Goal: Transaction & Acquisition: Book appointment/travel/reservation

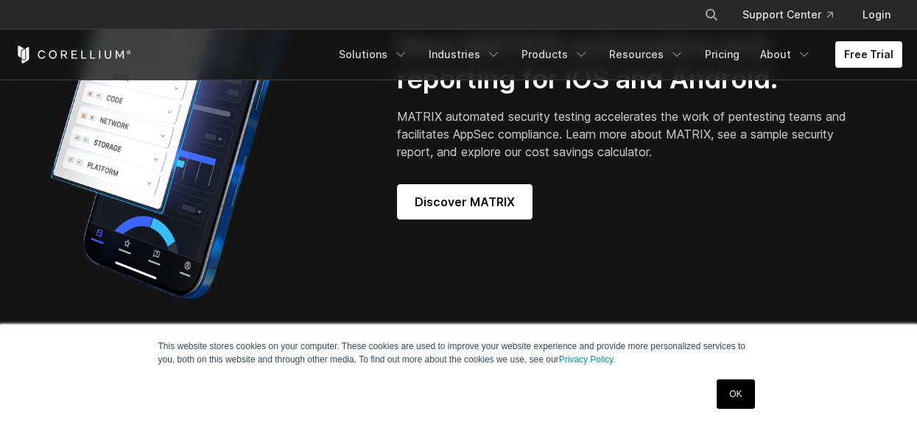
scroll to position [1252, 0]
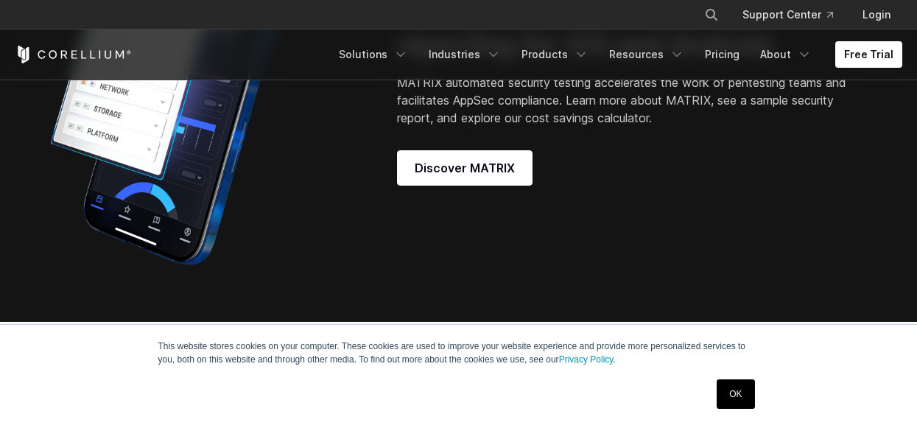
click at [733, 385] on link "OK" at bounding box center [736, 393] width 38 height 29
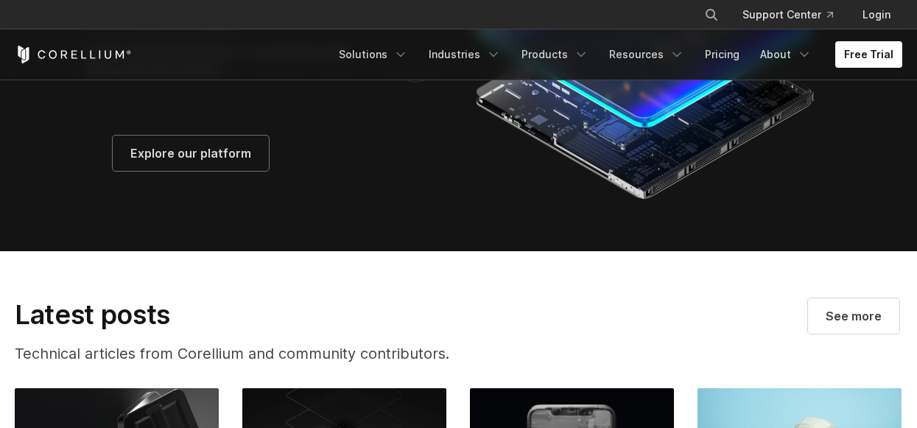
scroll to position [2579, 0]
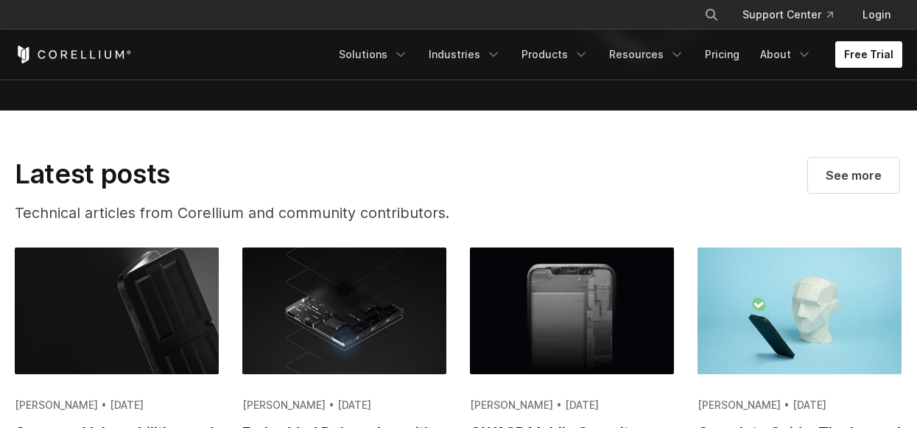
click at [879, 52] on link "Free Trial" at bounding box center [868, 54] width 67 height 27
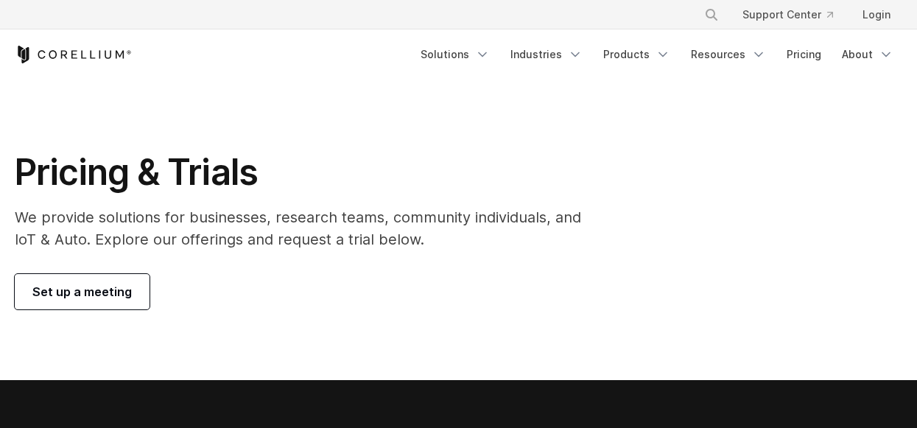
scroll to position [74, 0]
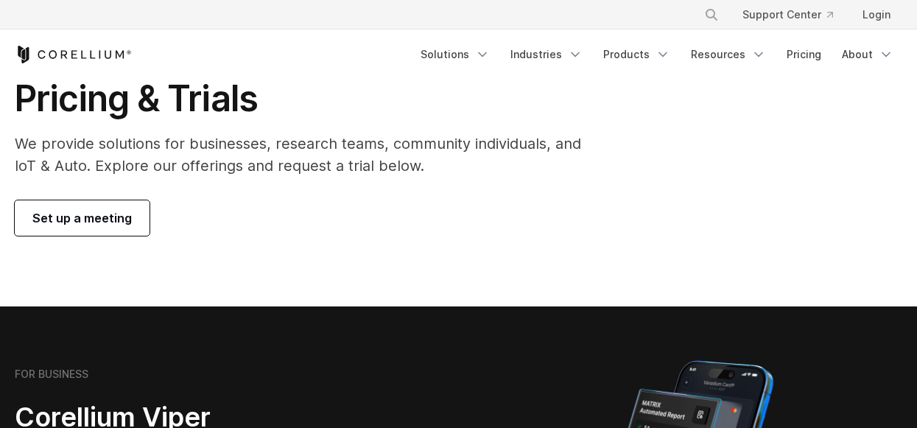
click at [85, 219] on span "Set up a meeting" at bounding box center [81, 218] width 99 height 18
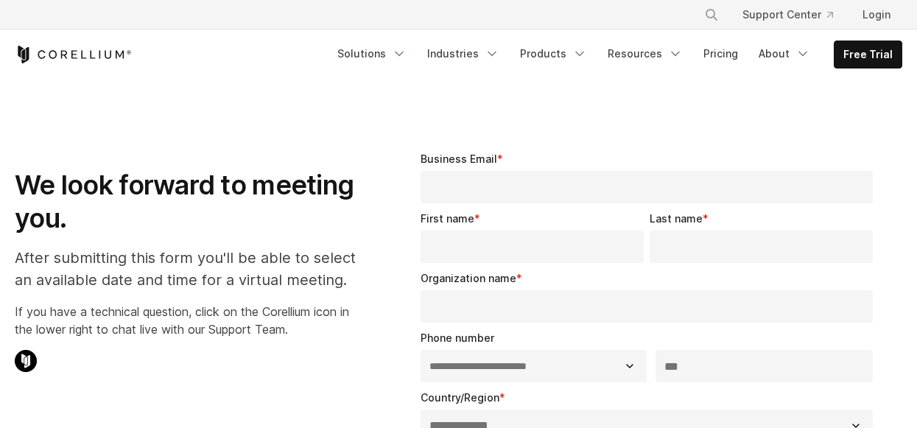
select select "**"
